Goal: Information Seeking & Learning: Learn about a topic

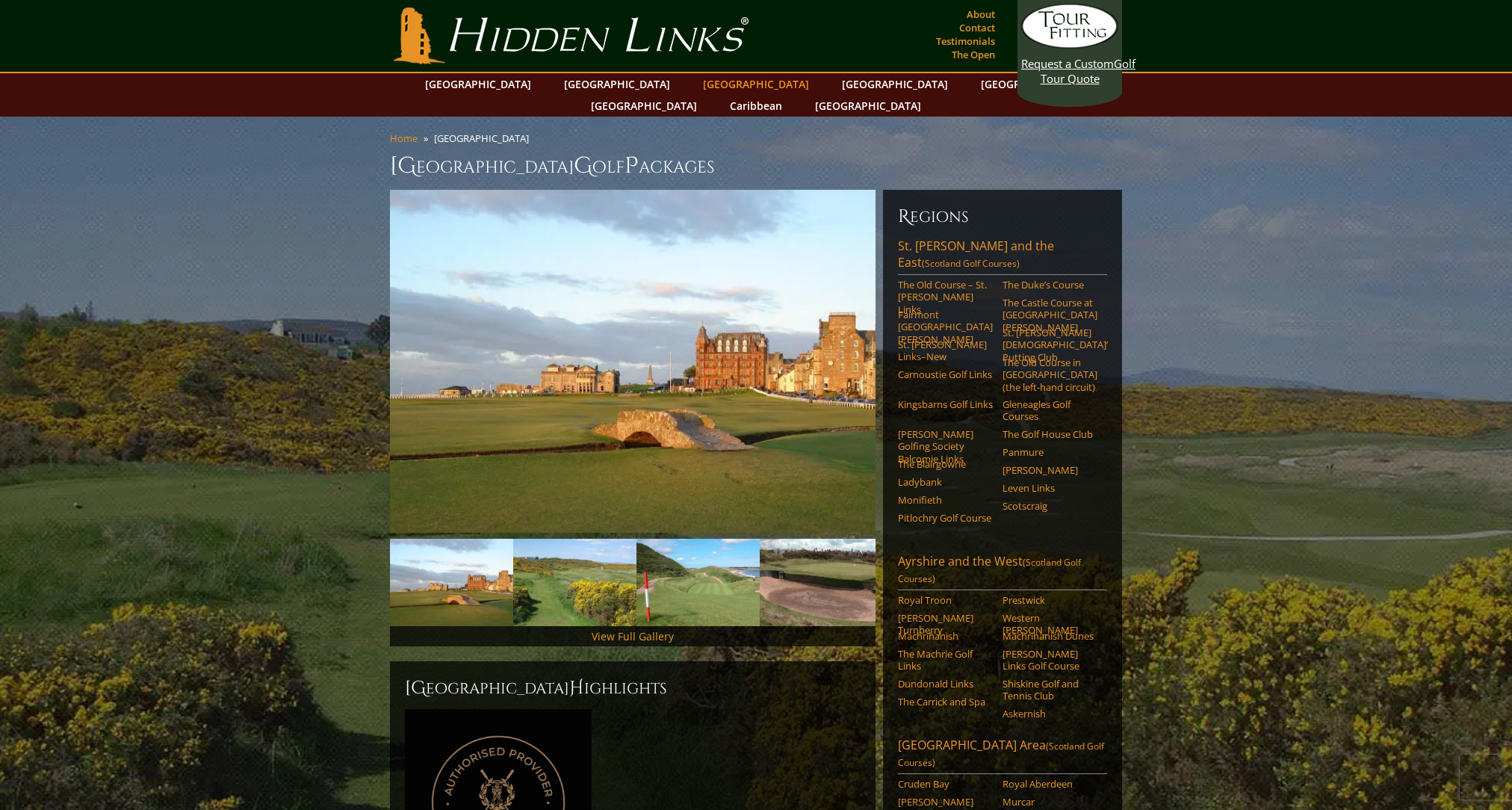
click at [696, 82] on link "[GEOGRAPHIC_DATA]" at bounding box center [756, 84] width 121 height 22
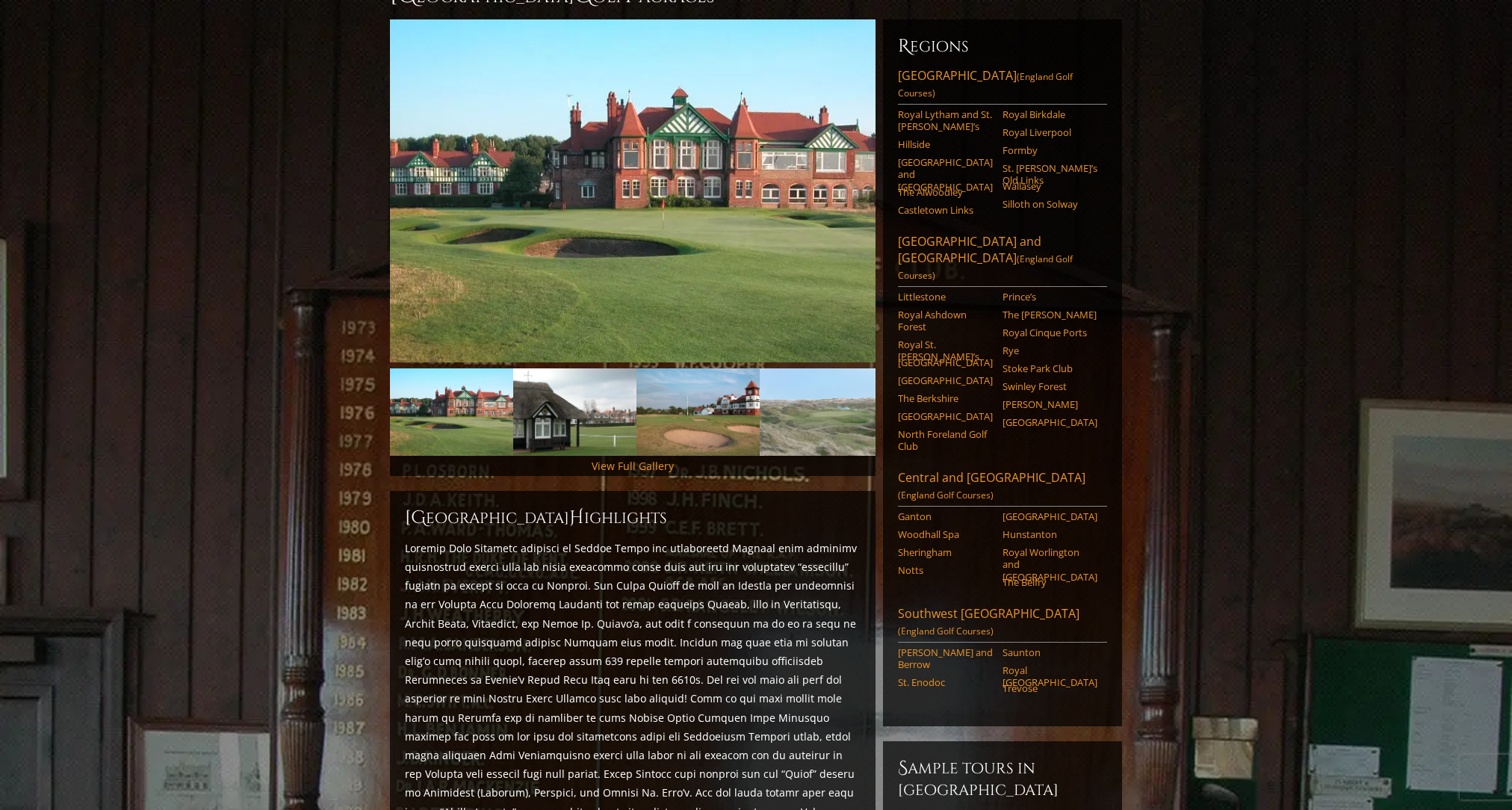
scroll to position [165, 0]
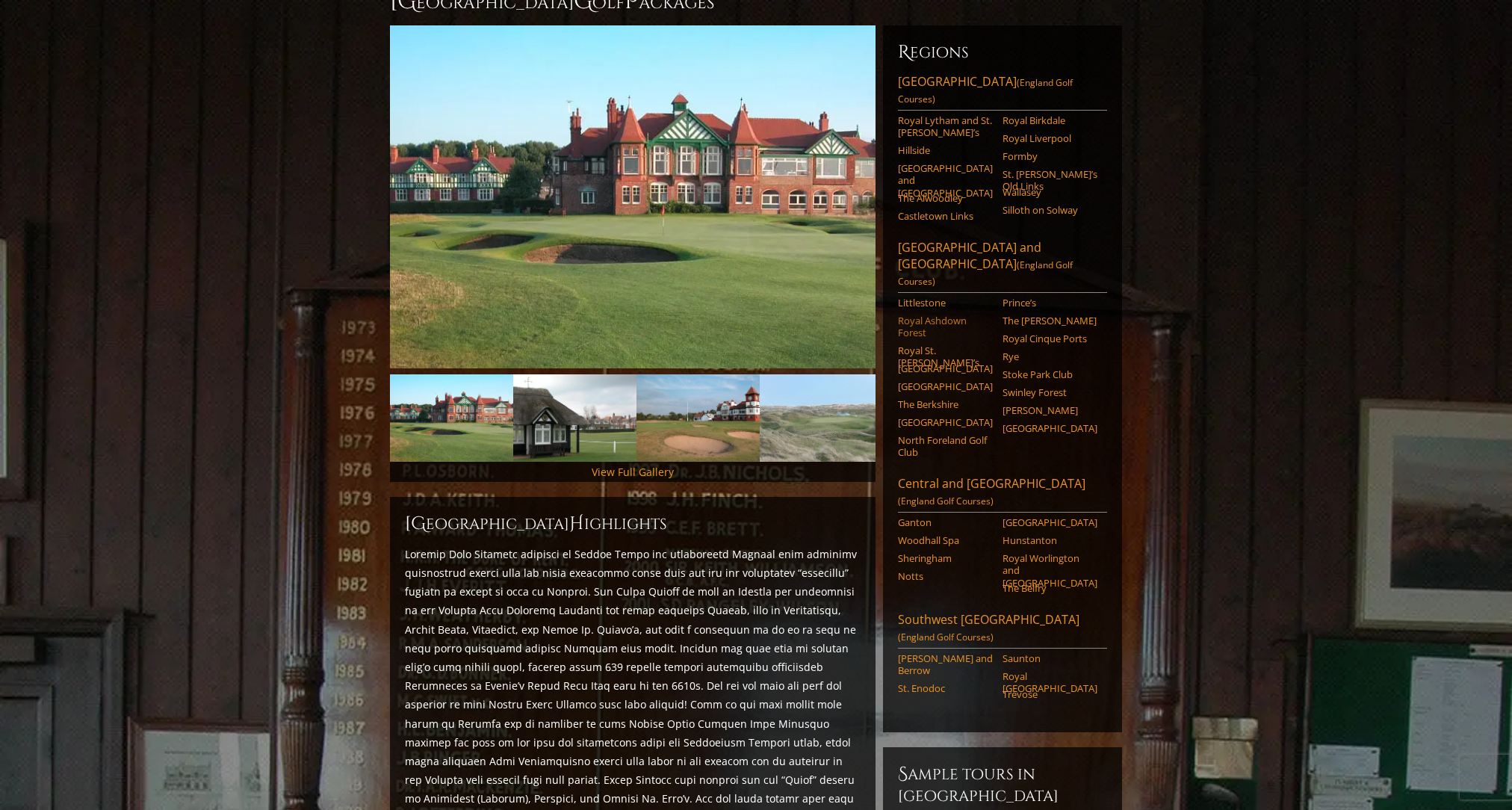
click at [930, 315] on link "Royal Ashdown Forest" at bounding box center [946, 327] width 95 height 25
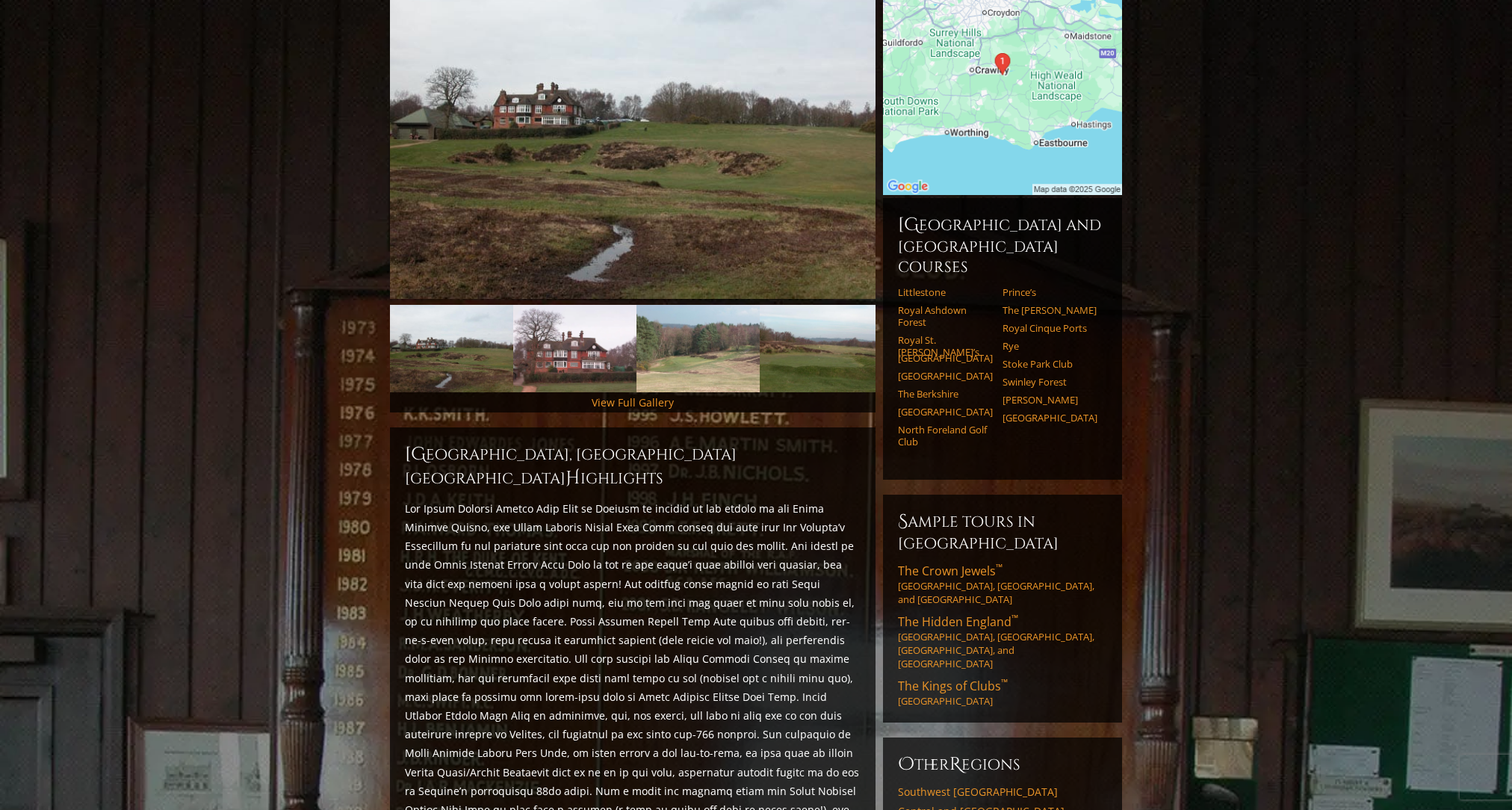
scroll to position [235, 0]
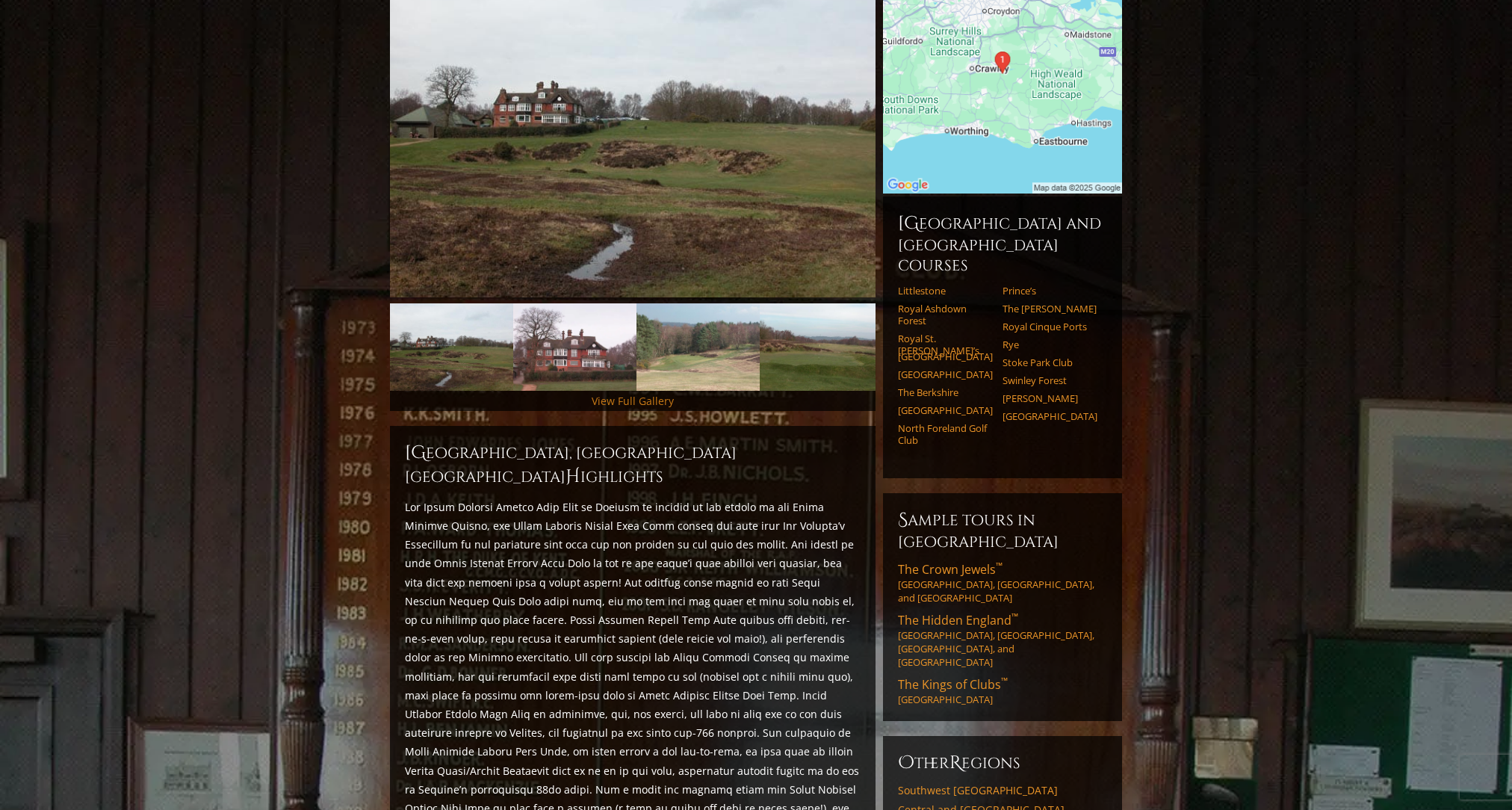
click at [613, 394] on link "View Full Gallery" at bounding box center [633, 401] width 82 height 14
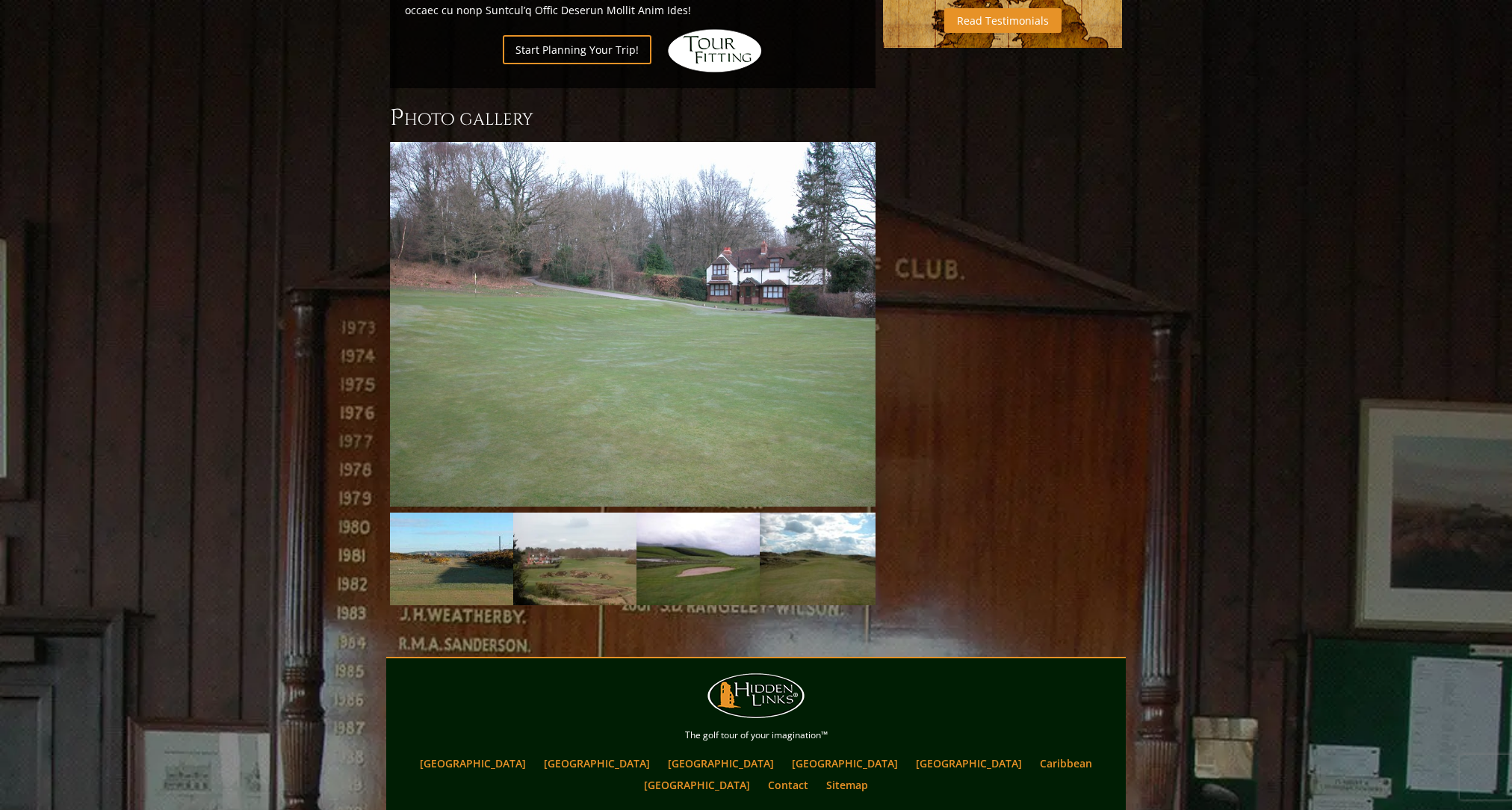
scroll to position [1244, 0]
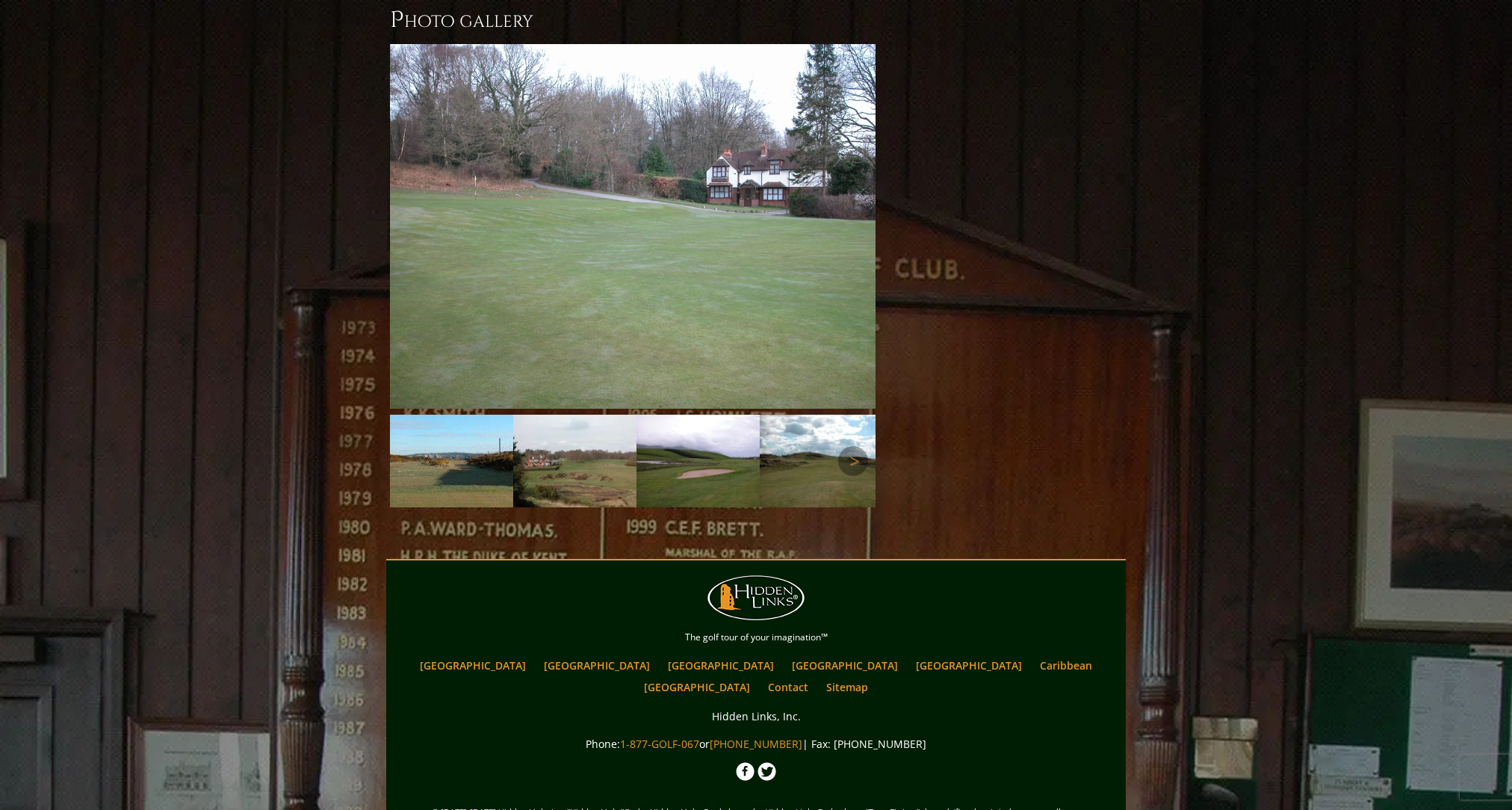
click at [513, 419] on img at bounding box center [451, 460] width 123 height 92
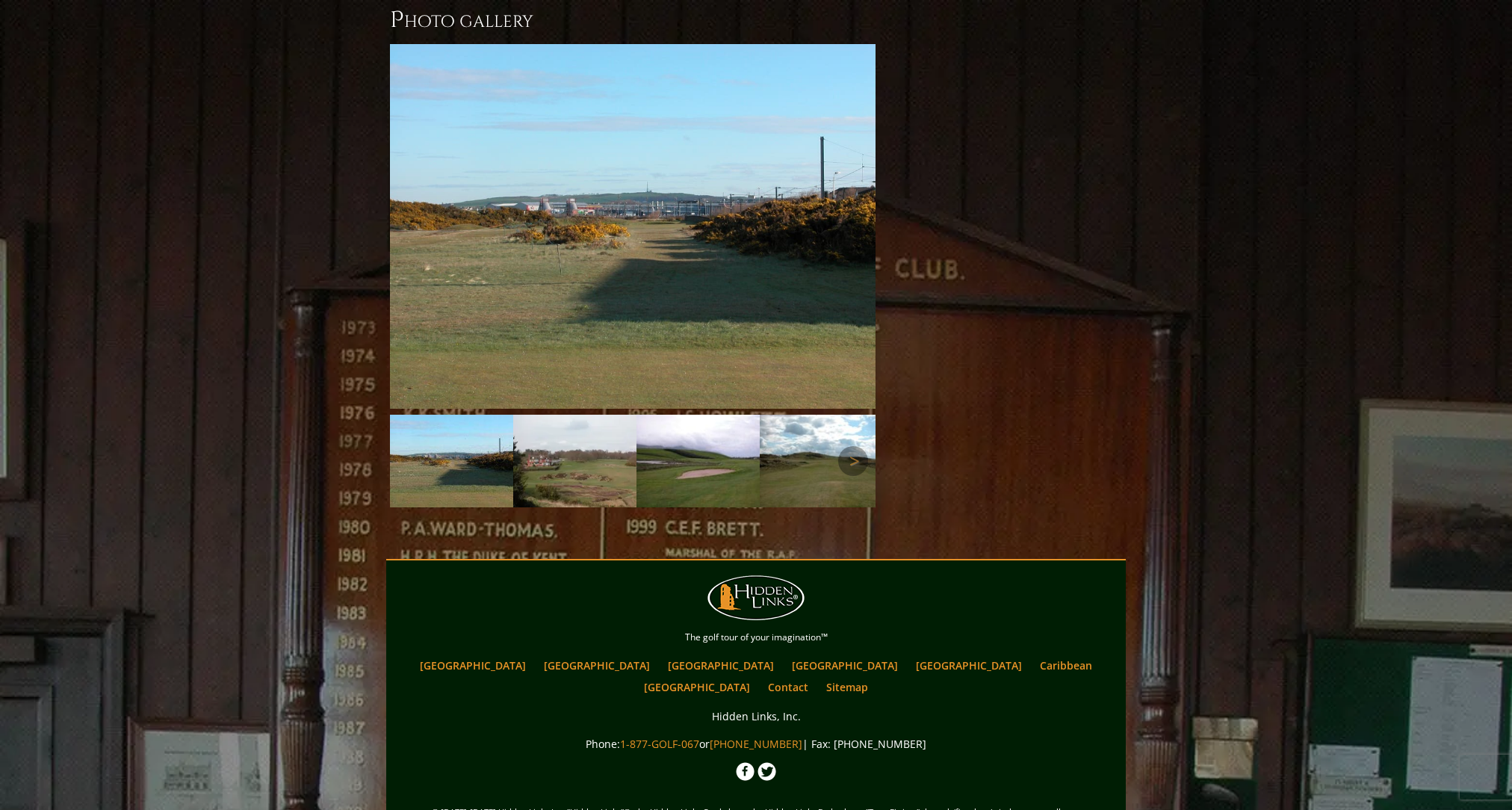
click at [636, 422] on img at bounding box center [574, 460] width 123 height 92
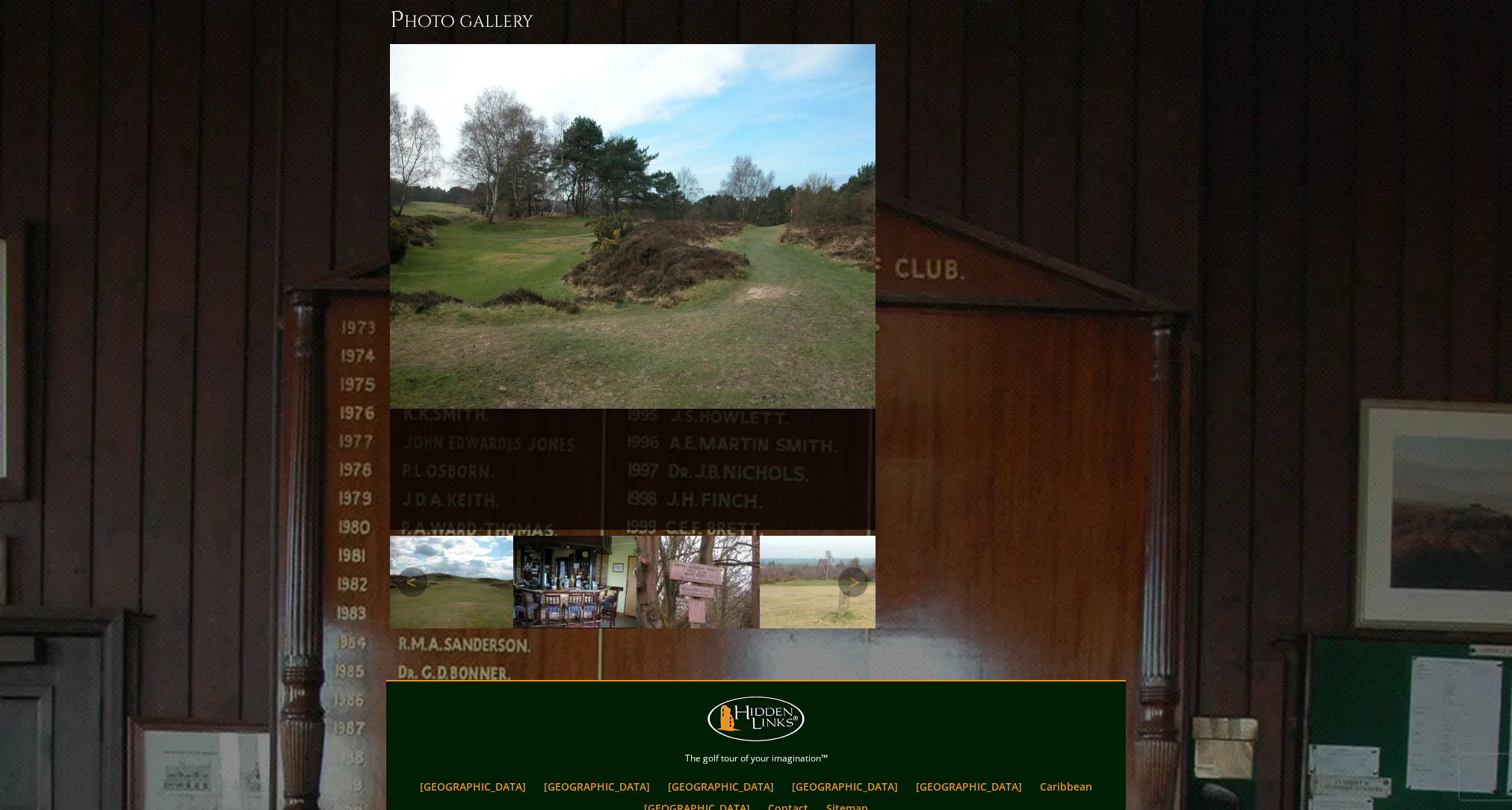
click at [390, 552] on img at bounding box center [328, 582] width 123 height 92
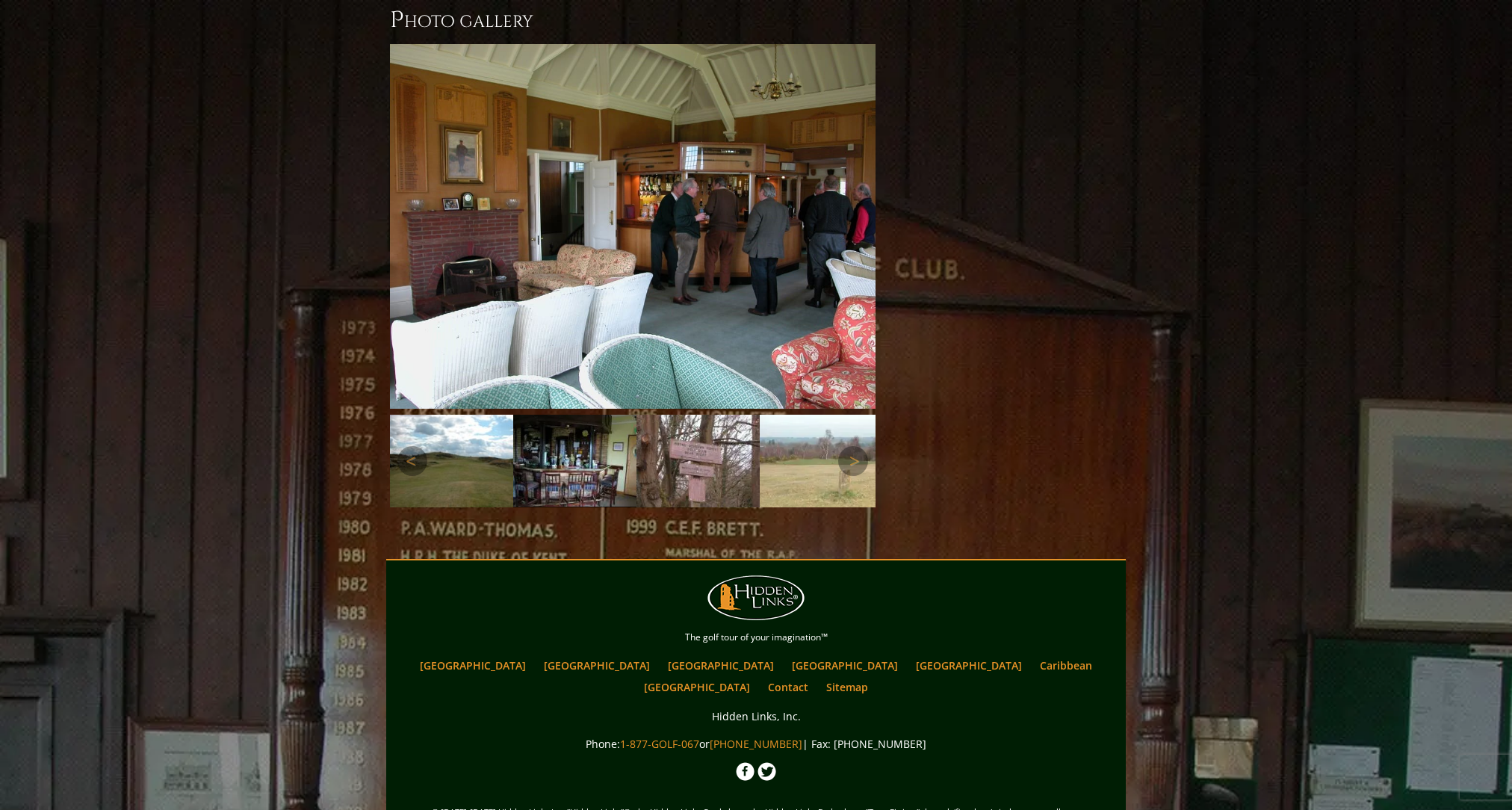
click at [390, 415] on img at bounding box center [328, 460] width 123 height 92
click at [513, 416] on img at bounding box center [451, 460] width 123 height 92
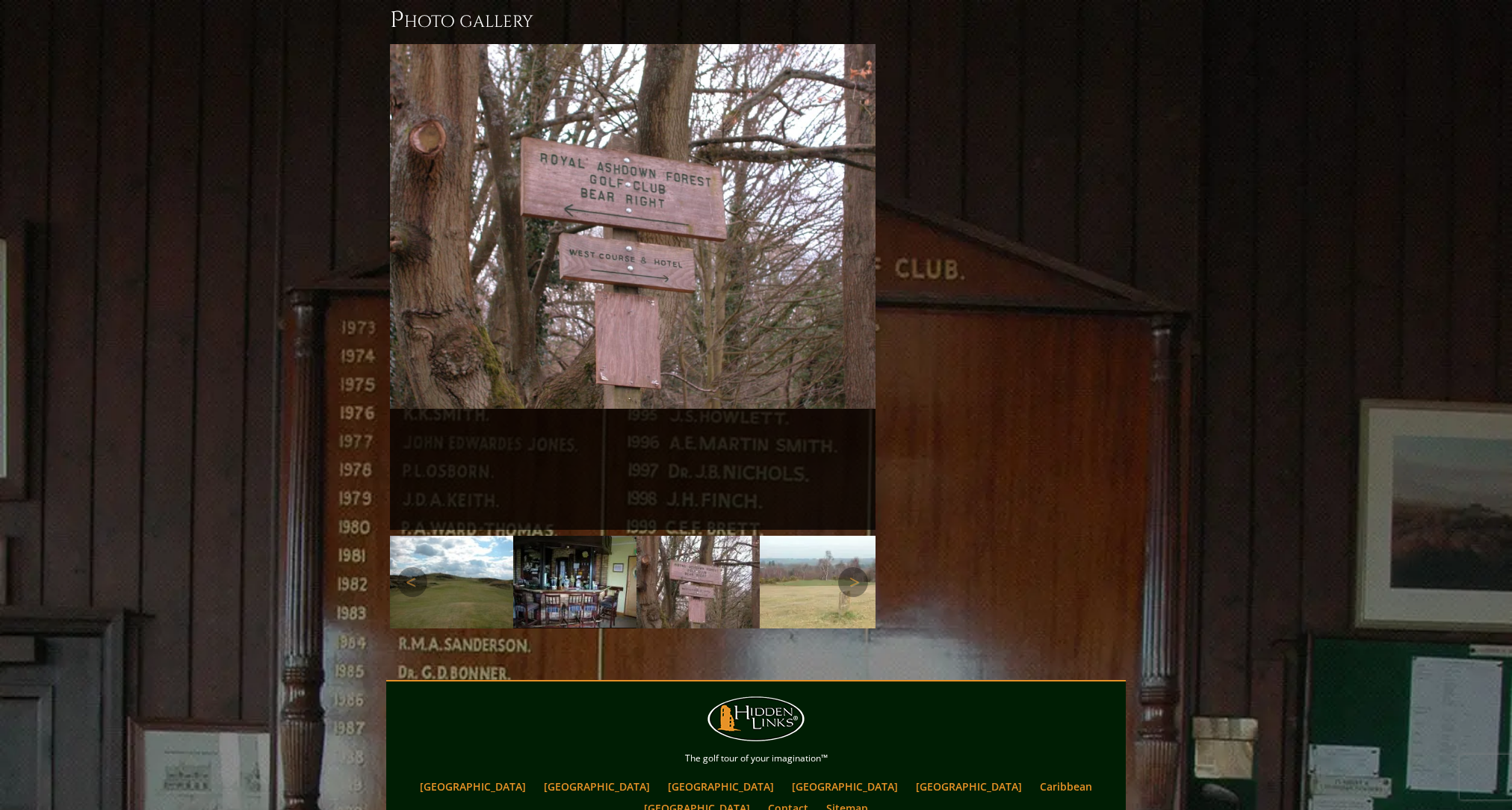
click at [513, 536] on img at bounding box center [451, 582] width 123 height 92
click at [636, 538] on img at bounding box center [574, 582] width 123 height 92
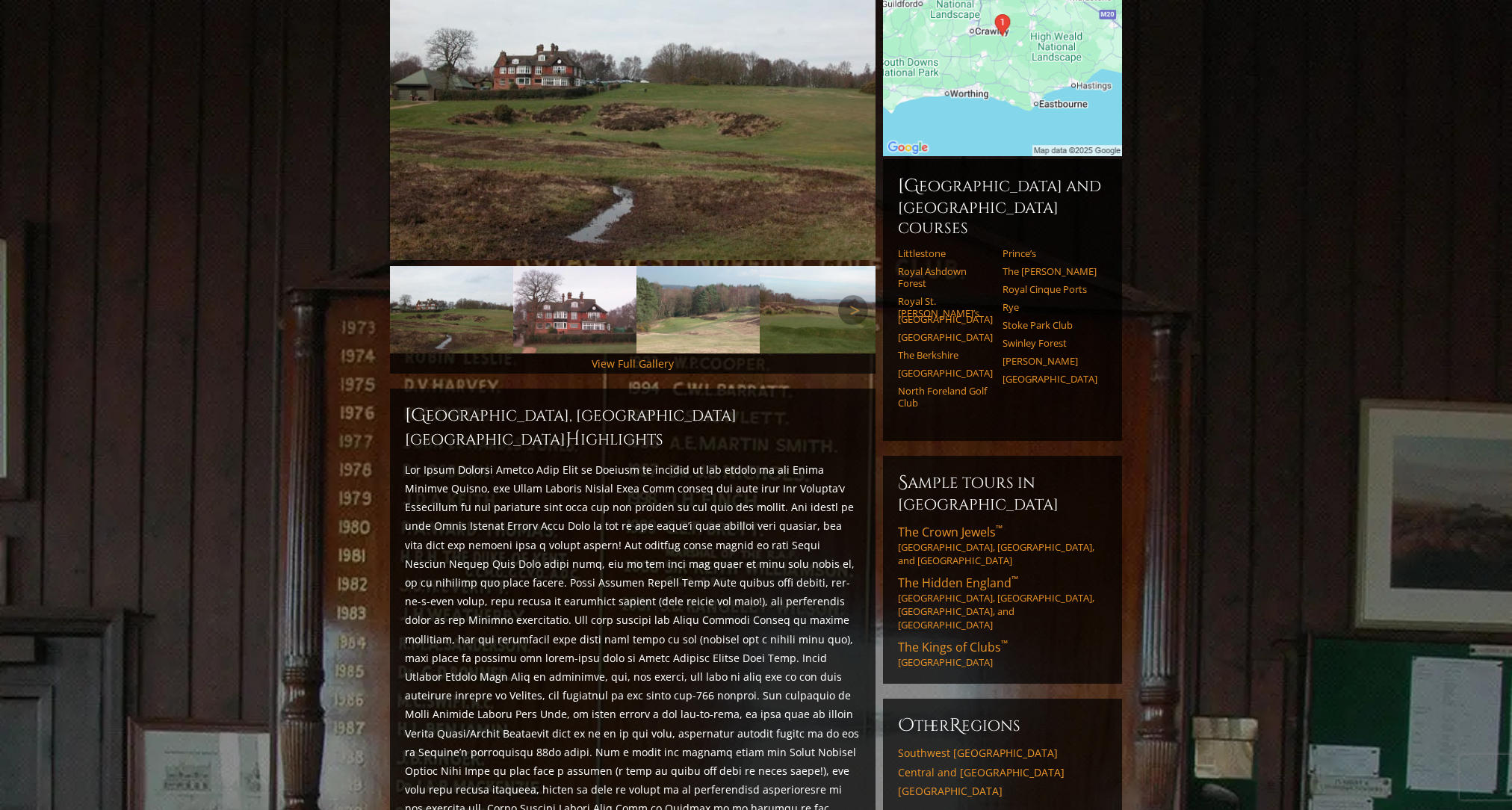
scroll to position [272, 0]
click at [927, 295] on link "Royal St. George’s" at bounding box center [946, 307] width 95 height 25
